Goal: Task Accomplishment & Management: Use online tool/utility

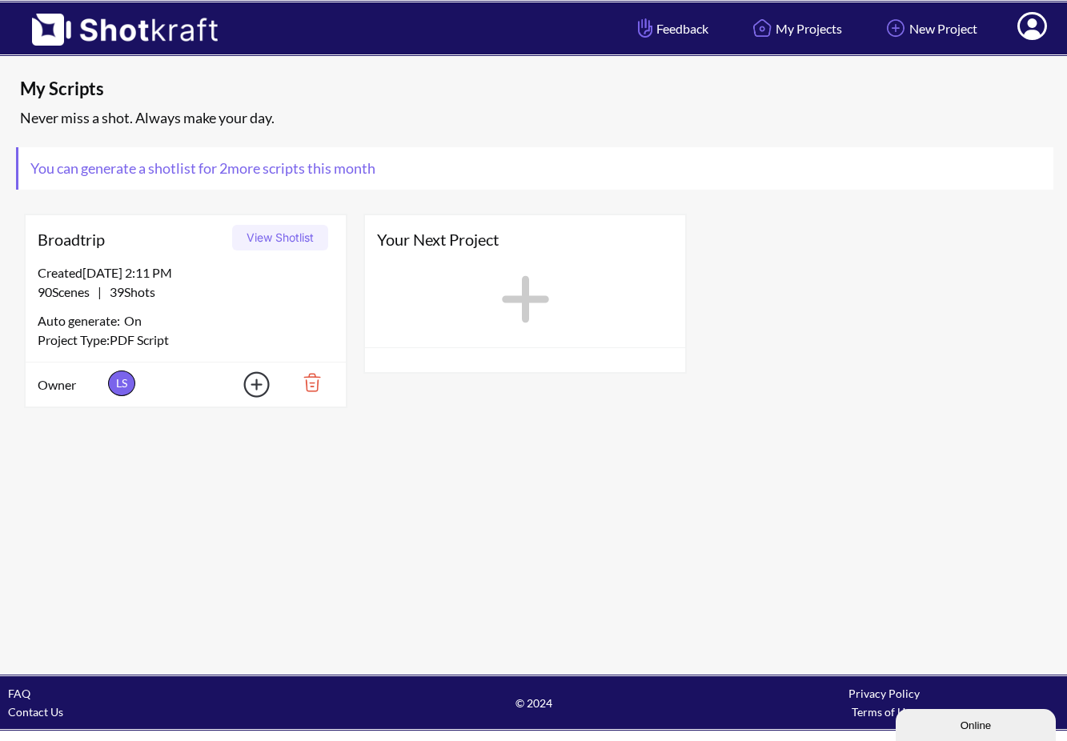
click at [518, 287] on icon at bounding box center [525, 299] width 65 height 72
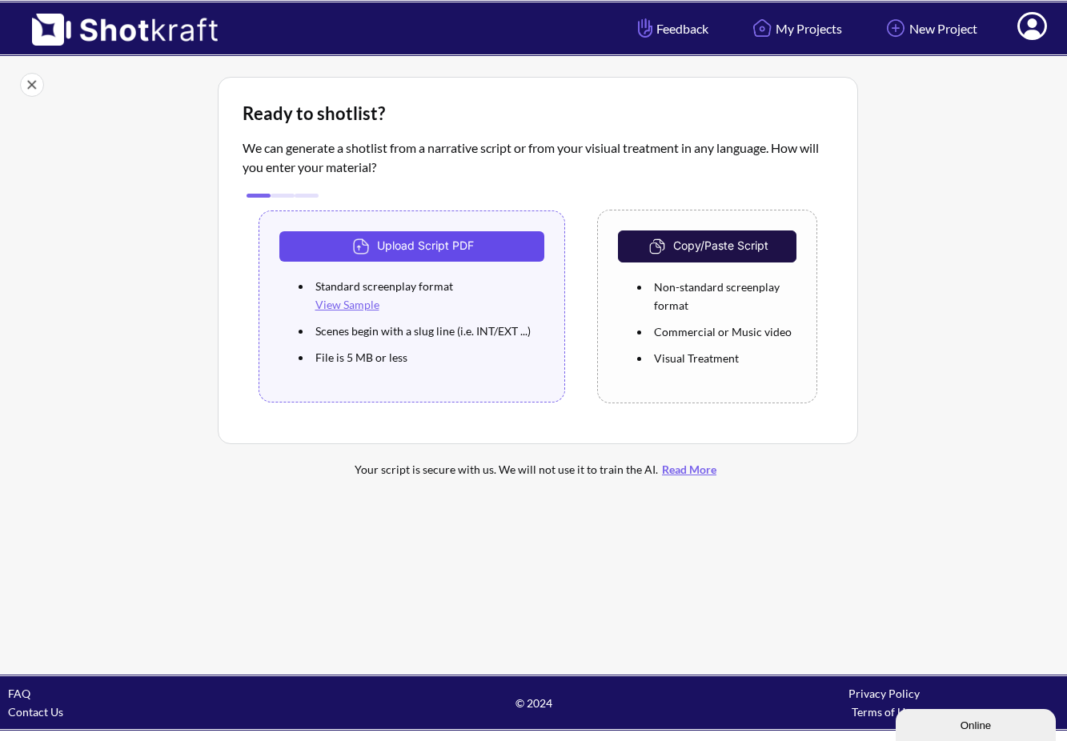
click at [424, 249] on button "Upload Script PDF" at bounding box center [412, 246] width 266 height 30
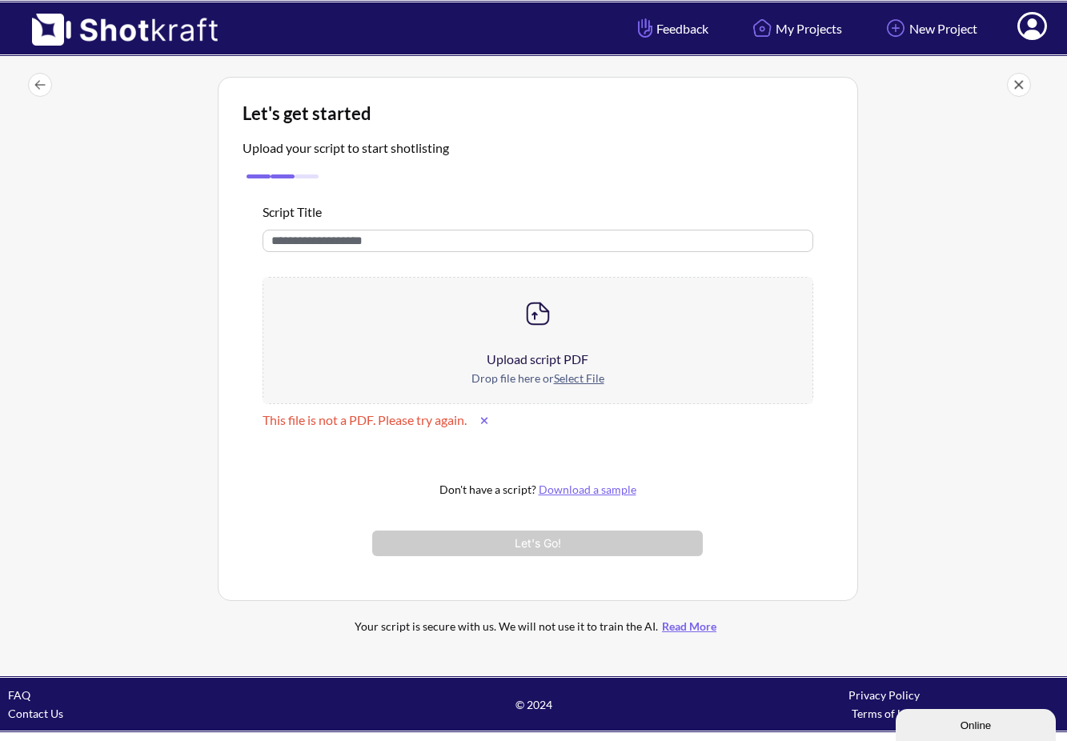
click at [487, 418] on icon at bounding box center [484, 420] width 9 height 11
